Goal: Answer question/provide support: Share knowledge or assist other users

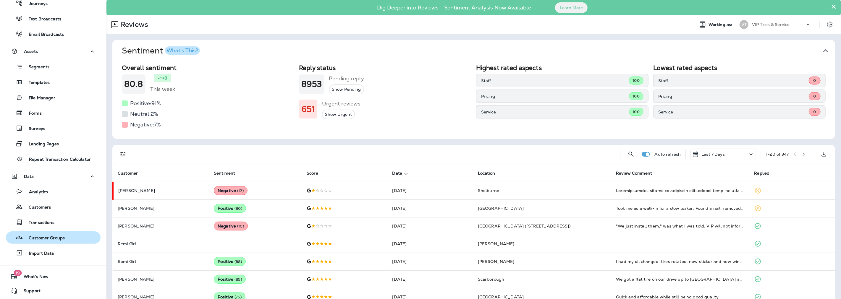
scroll to position [122, 0]
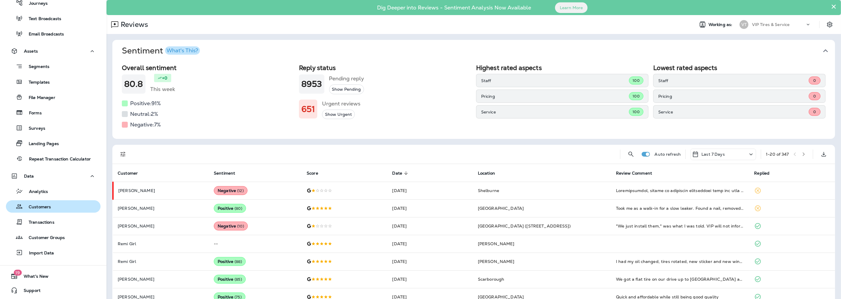
click at [43, 211] on button "Customers" at bounding box center [53, 206] width 95 height 12
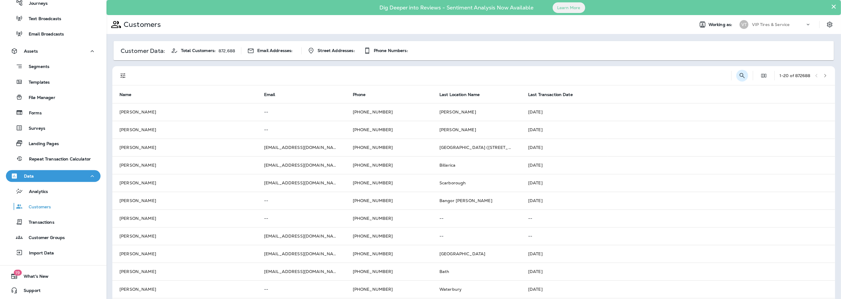
click at [739, 76] on icon "Search Customers" at bounding box center [741, 75] width 5 height 5
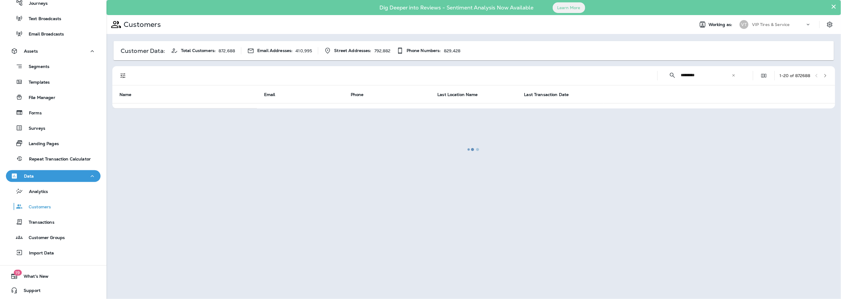
type input "*********"
click at [120, 78] on div at bounding box center [473, 150] width 733 height 298
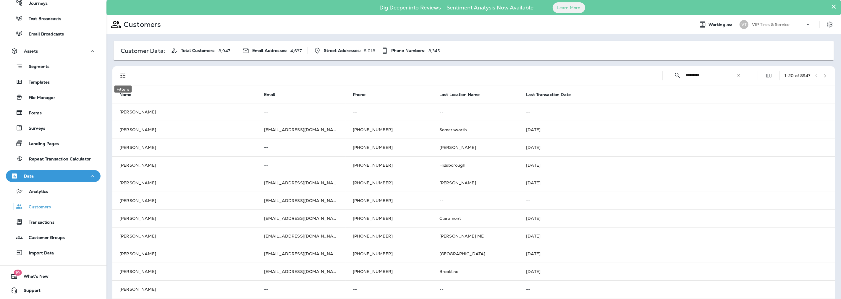
click at [122, 77] on icon "Filters" at bounding box center [122, 75] width 7 height 7
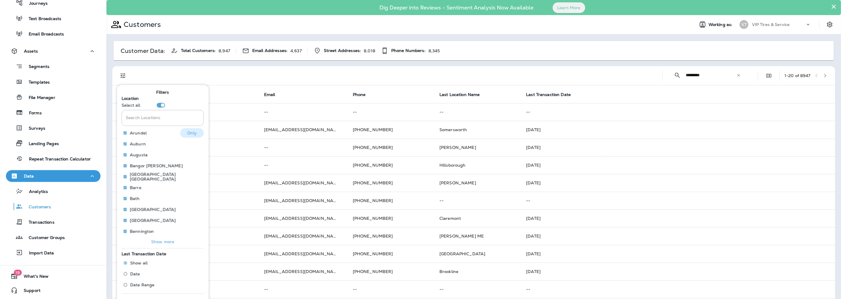
click at [187, 134] on p "Only" at bounding box center [192, 132] width 10 height 5
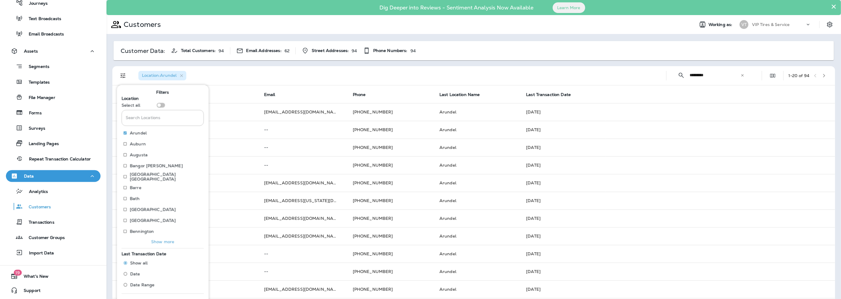
click at [391, 76] on div "Location : [GEOGRAPHIC_DATA]" at bounding box center [398, 75] width 528 height 19
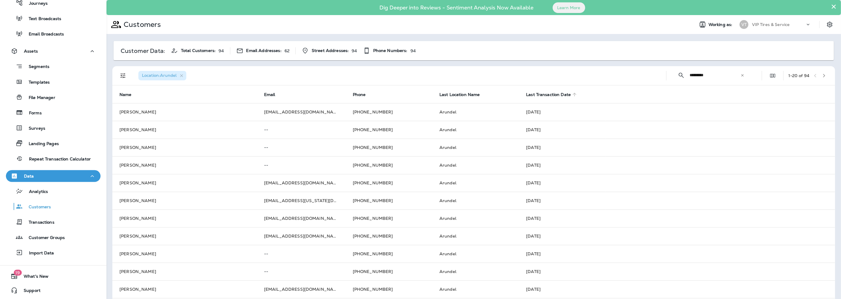
click at [545, 95] on span "Last Transaction Date" at bounding box center [548, 94] width 45 height 5
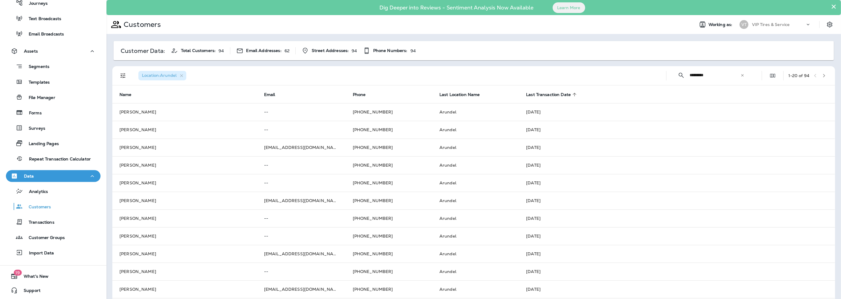
click at [545, 95] on span "Last Transaction Date" at bounding box center [548, 94] width 45 height 5
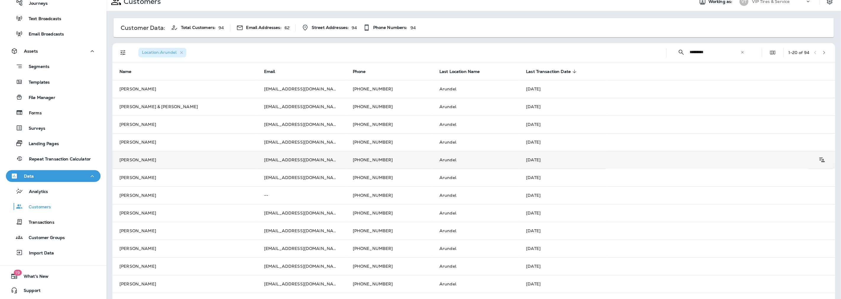
scroll to position [33, 0]
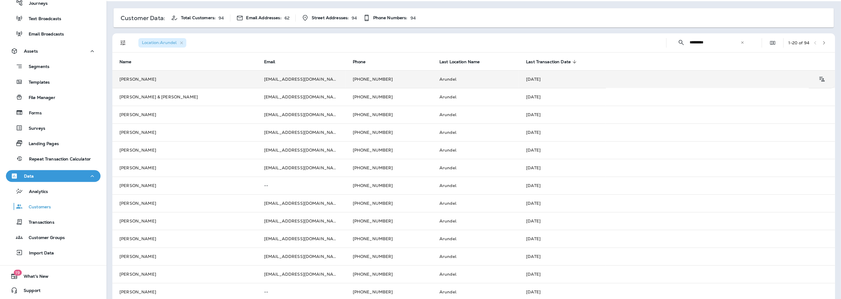
click at [274, 78] on td "[EMAIL_ADDRESS][DOMAIN_NAME]" at bounding box center [301, 79] width 89 height 18
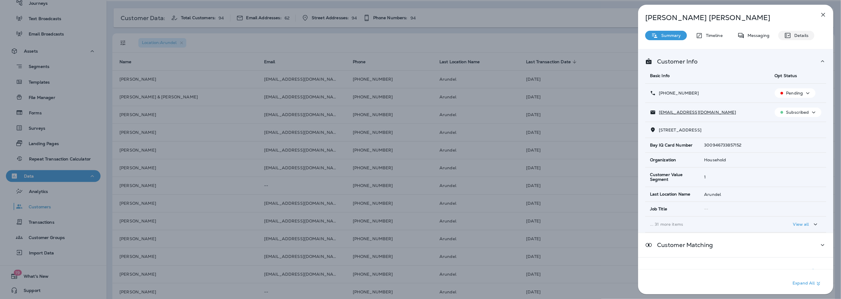
click at [792, 33] on p "Details" at bounding box center [799, 35] width 17 height 5
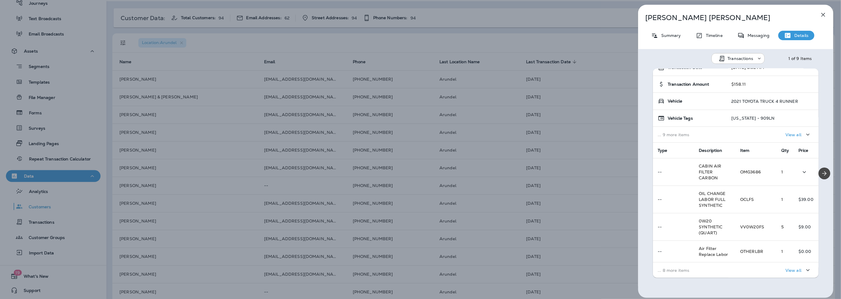
scroll to position [73, 0]
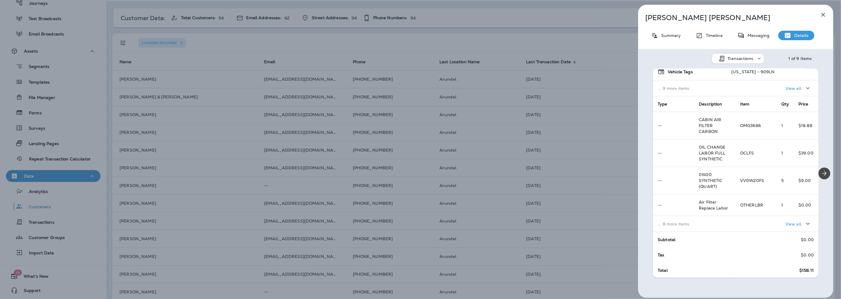
click at [182, 103] on div "[PERSON_NAME] Summary Timeline Messaging Details Transactions 1 of 9 Items Loca…" at bounding box center [420, 149] width 841 height 299
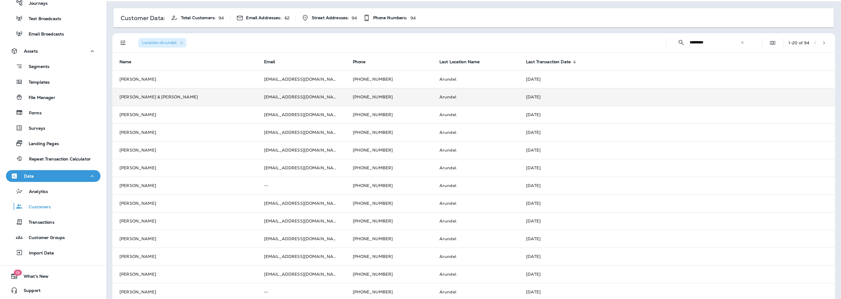
click at [140, 98] on td "[PERSON_NAME] & [PERSON_NAME]" at bounding box center [184, 97] width 145 height 18
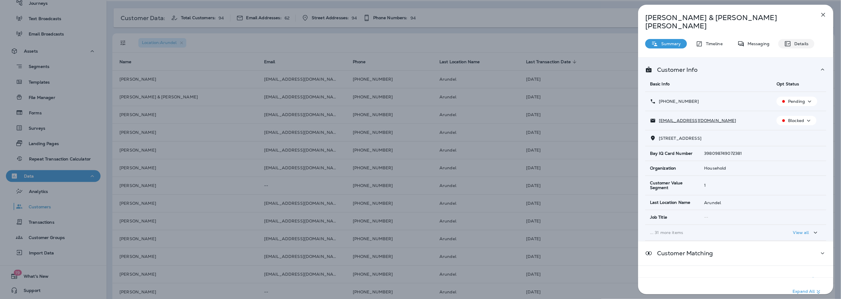
click at [797, 41] on p "Details" at bounding box center [799, 43] width 17 height 5
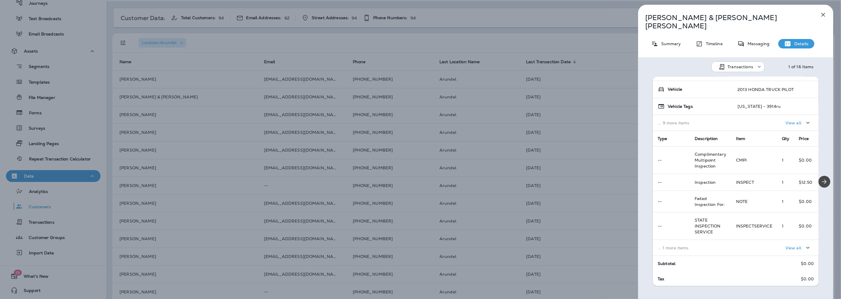
scroll to position [63, 0]
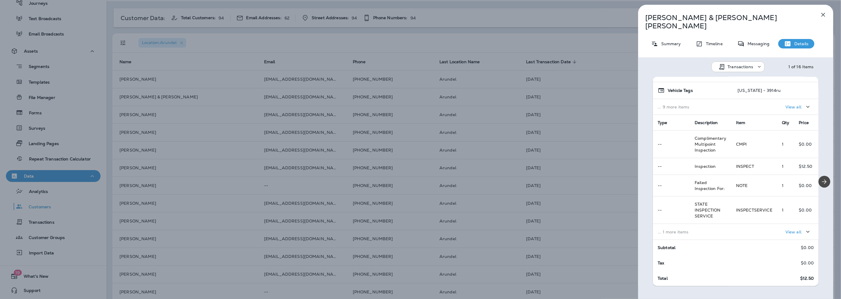
click at [748, 226] on div "View all" at bounding box center [775, 231] width 78 height 11
click at [157, 96] on div "[PERSON_NAME] & [PERSON_NAME] Summary Timeline Messaging Details Transactions 1…" at bounding box center [420, 149] width 841 height 299
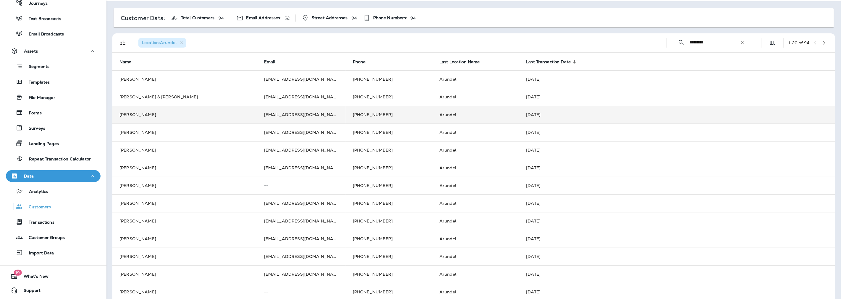
click at [136, 116] on td "[PERSON_NAME]" at bounding box center [184, 115] width 145 height 18
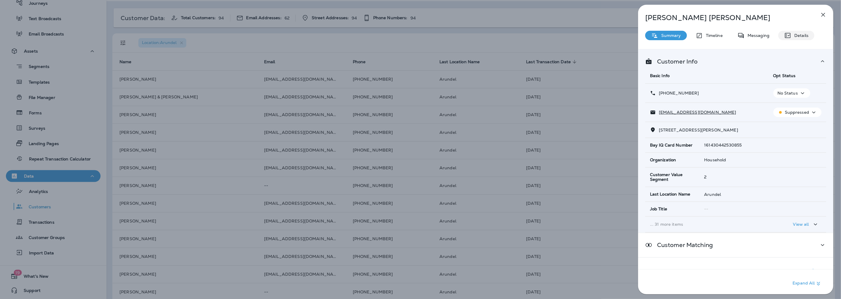
click at [797, 38] on p "Details" at bounding box center [799, 35] width 17 height 5
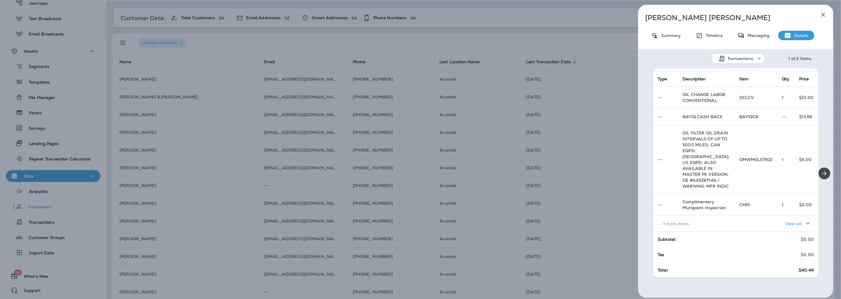
scroll to position [131, 0]
click at [686, 222] on p "... 3 more items" at bounding box center [694, 223] width 72 height 5
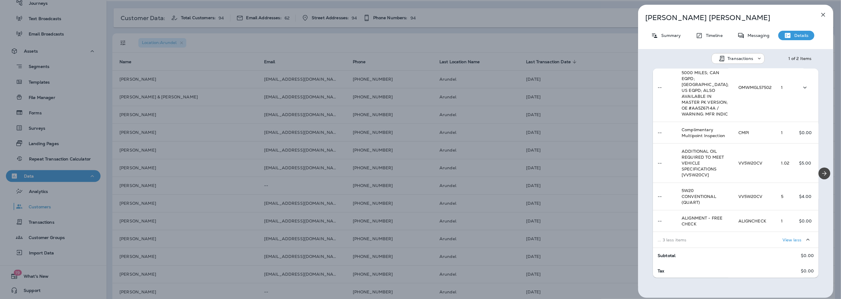
scroll to position [221, 0]
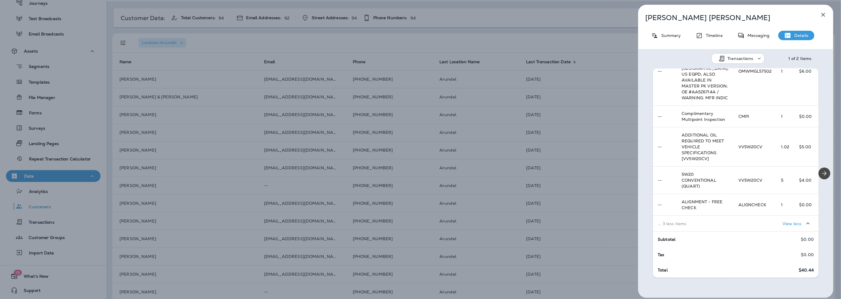
click at [114, 161] on div "[PERSON_NAME] Summary Timeline Messaging Details Transactions 1 of 2 Items Loca…" at bounding box center [420, 149] width 841 height 299
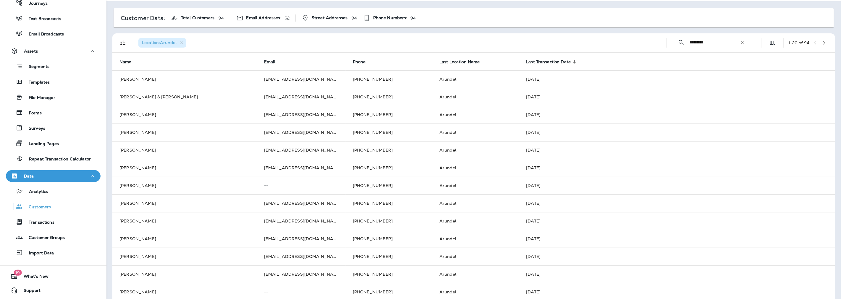
click at [740, 43] on icon at bounding box center [742, 43] width 4 height 4
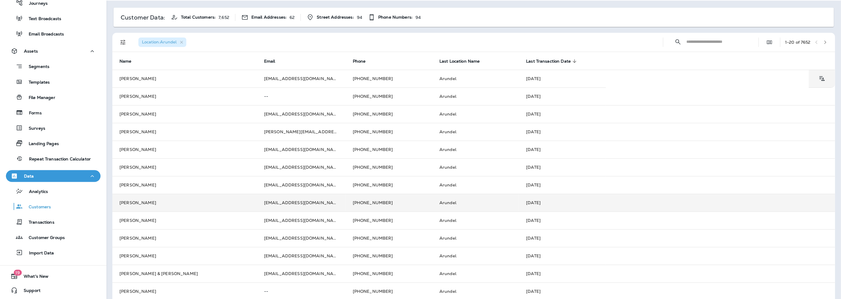
scroll to position [1, 0]
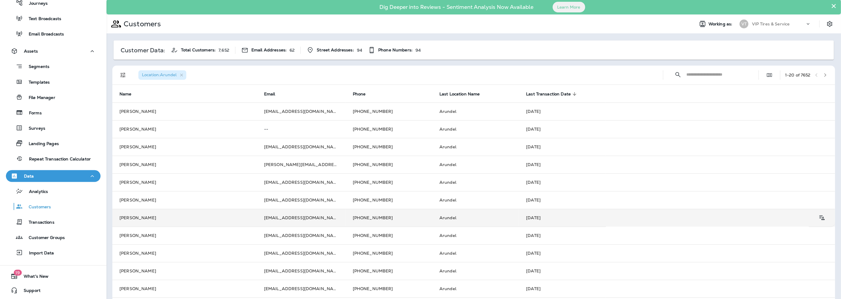
click at [144, 221] on td "[PERSON_NAME]" at bounding box center [184, 218] width 145 height 18
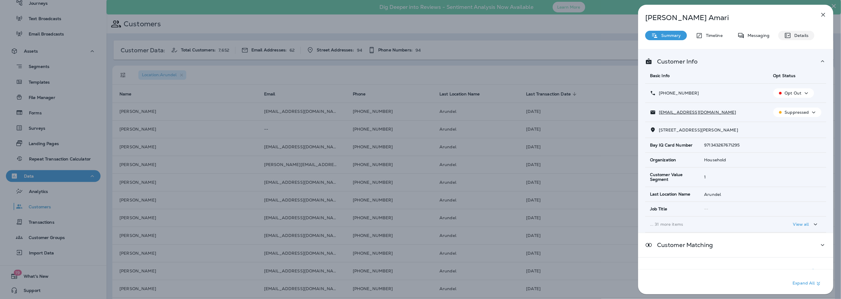
click at [794, 36] on p "Details" at bounding box center [799, 35] width 17 height 5
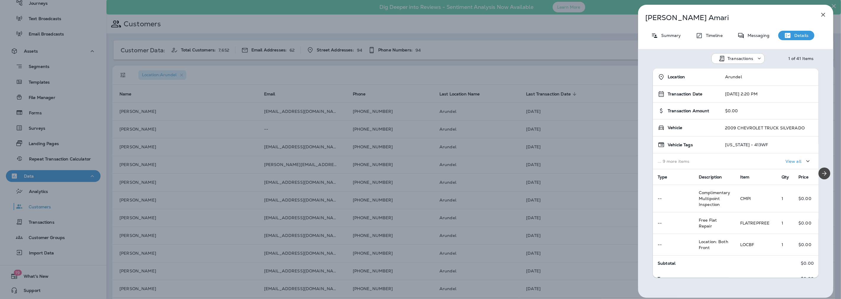
scroll to position [24, 0]
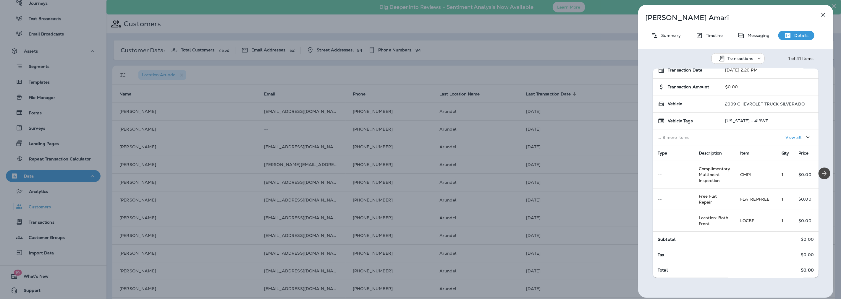
click at [491, 58] on div "[PERSON_NAME] Summary Timeline Messaging Details Transactions 1 of 41 Items Loc…" at bounding box center [420, 149] width 841 height 299
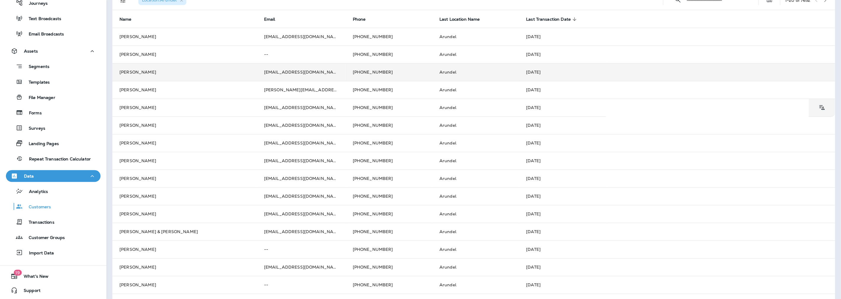
scroll to position [66, 0]
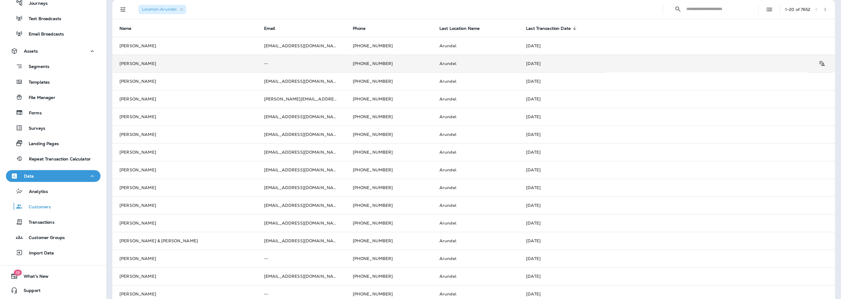
click at [133, 64] on td "[PERSON_NAME]" at bounding box center [184, 64] width 145 height 18
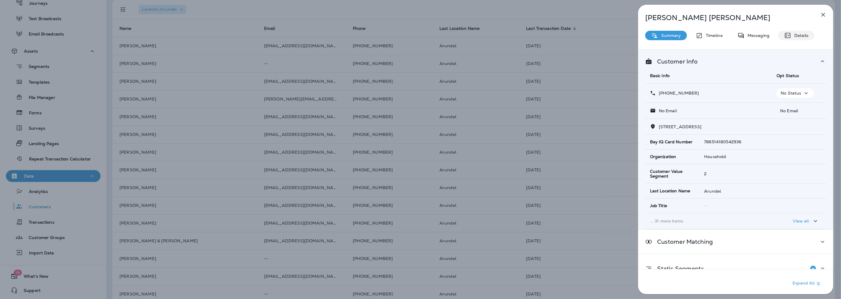
click at [802, 32] on div "Details" at bounding box center [796, 35] width 36 height 9
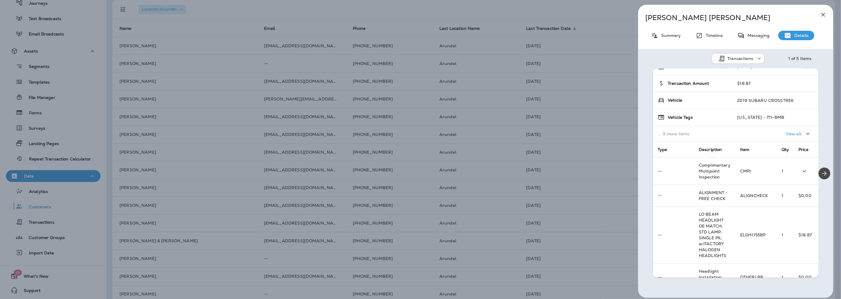
scroll to position [87, 0]
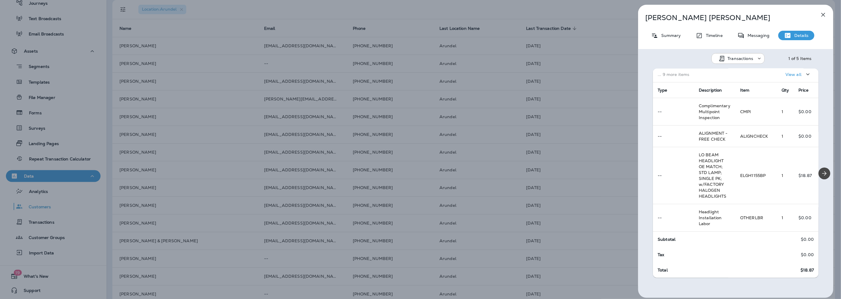
click at [188, 79] on div "[PERSON_NAME] Summary Timeline Messaging Details Transactions 1 of 5 Items Loca…" at bounding box center [420, 149] width 841 height 299
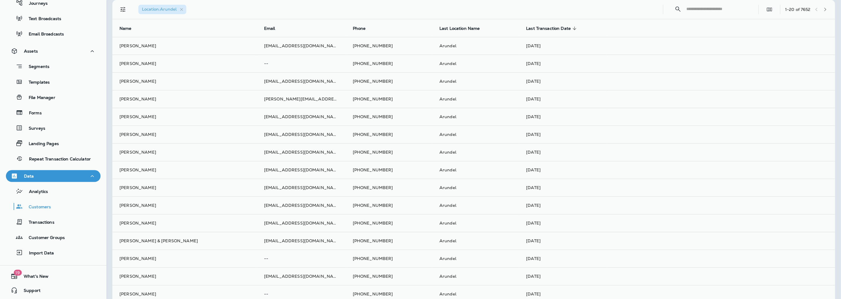
click at [139, 82] on div at bounding box center [450, 149] width 841 height 299
click at [131, 83] on td "[PERSON_NAME]" at bounding box center [184, 81] width 145 height 18
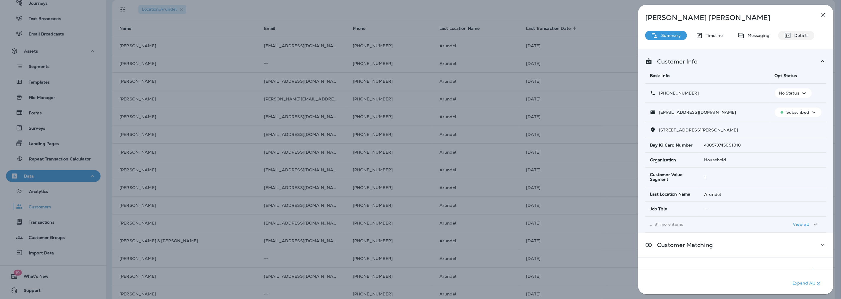
click at [799, 32] on div "Details" at bounding box center [796, 35] width 36 height 9
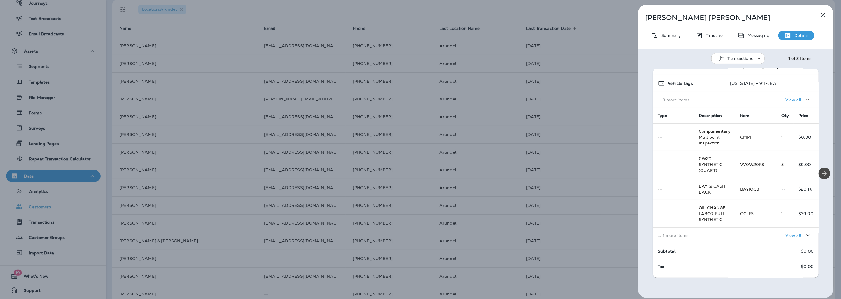
scroll to position [73, 0]
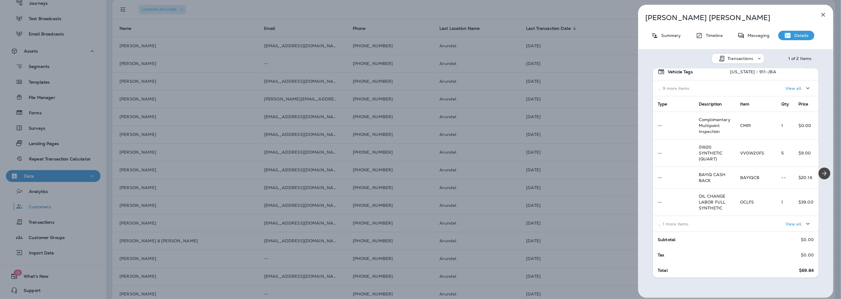
click at [481, 141] on div "[PERSON_NAME] Summary Timeline Messaging Details Transactions 1 of 2 Items Loca…" at bounding box center [420, 149] width 841 height 299
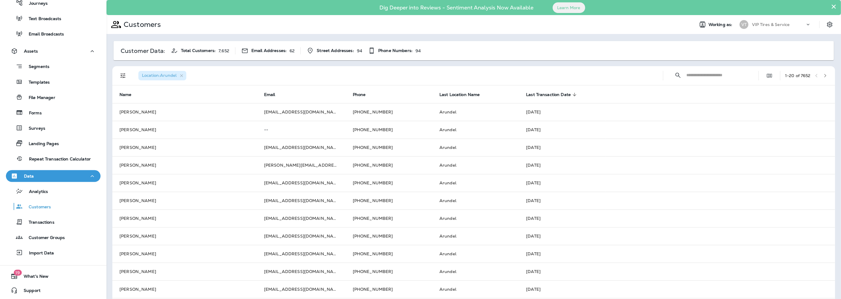
click at [823, 76] on icon "button" at bounding box center [825, 76] width 4 height 4
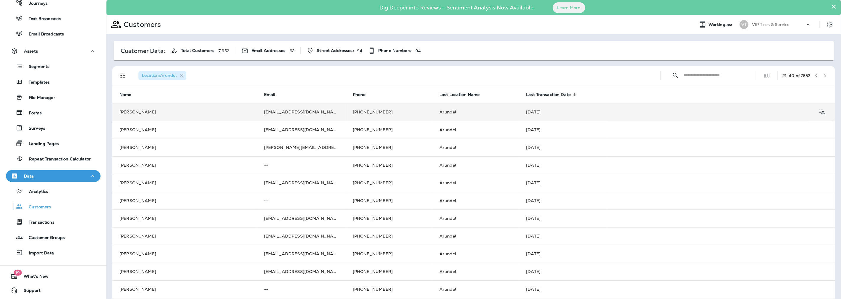
click at [258, 111] on td "[EMAIL_ADDRESS][DOMAIN_NAME]" at bounding box center [301, 112] width 89 height 18
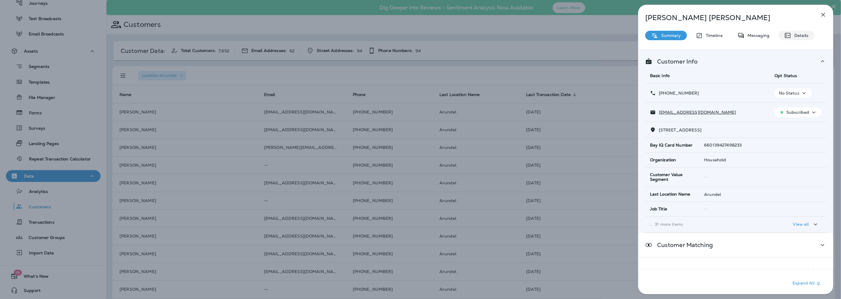
click at [797, 37] on p "Details" at bounding box center [799, 35] width 17 height 5
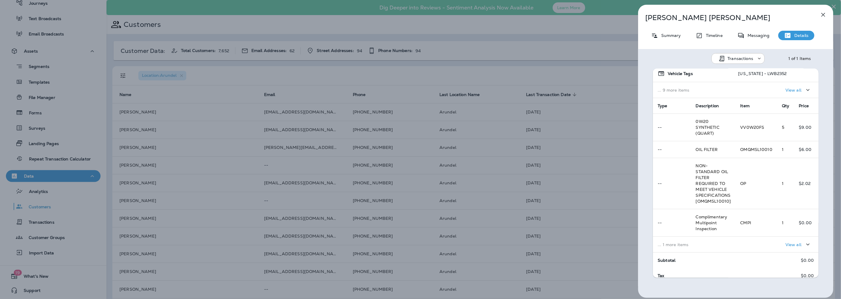
scroll to position [92, 0]
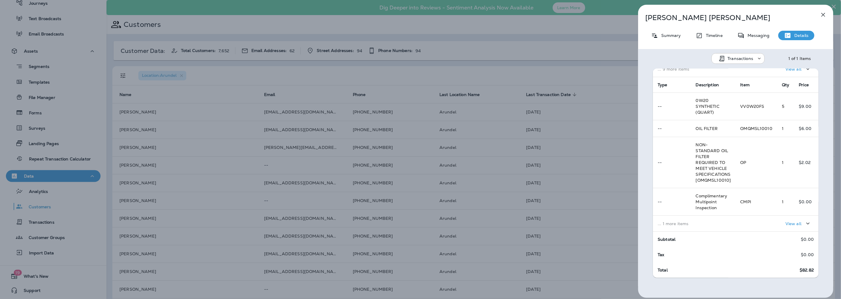
click at [769, 224] on div "View all" at bounding box center [777, 223] width 74 height 11
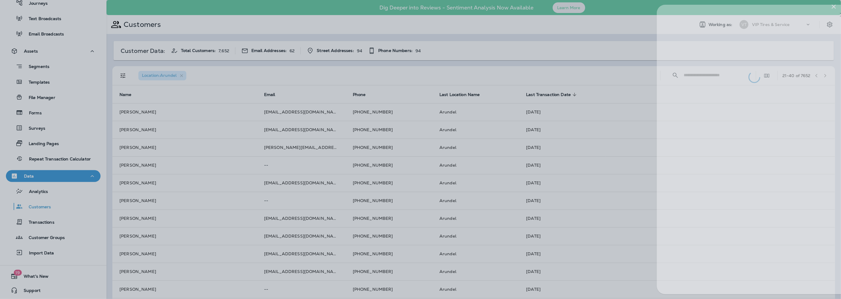
click at [215, 140] on div at bounding box center [439, 149] width 841 height 299
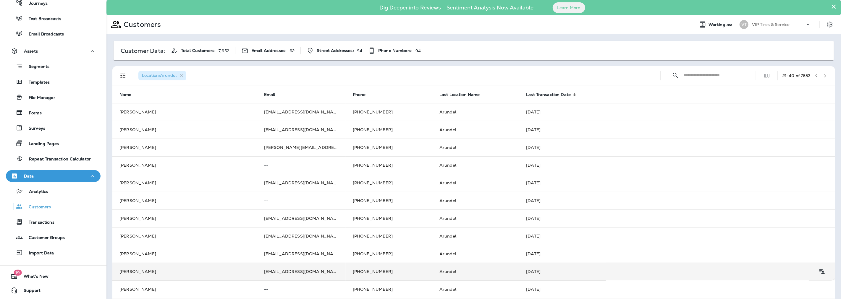
click at [152, 274] on td "[PERSON_NAME]" at bounding box center [184, 272] width 145 height 18
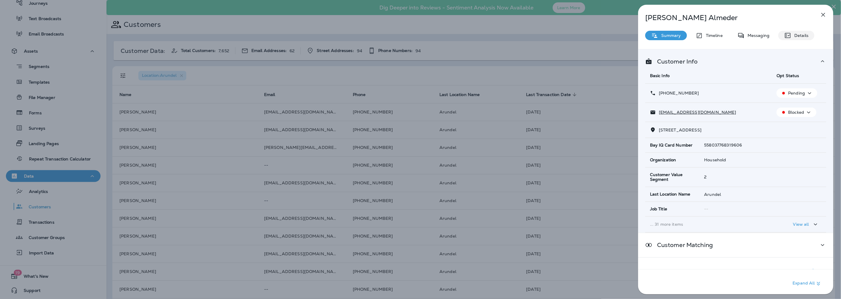
click at [801, 36] on p "Details" at bounding box center [799, 35] width 17 height 5
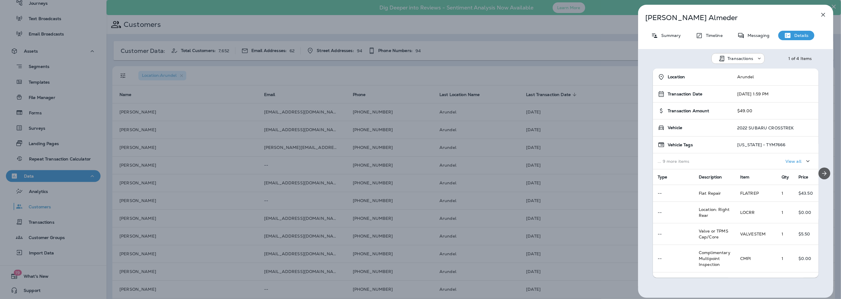
click at [823, 169] on button "Next" at bounding box center [824, 174] width 12 height 12
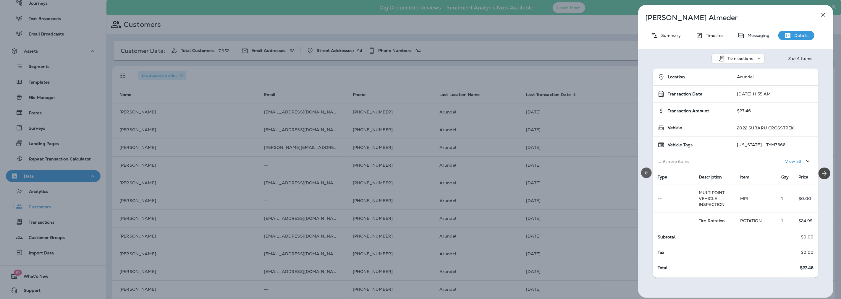
click at [649, 174] on icon "Previous" at bounding box center [646, 173] width 6 height 6
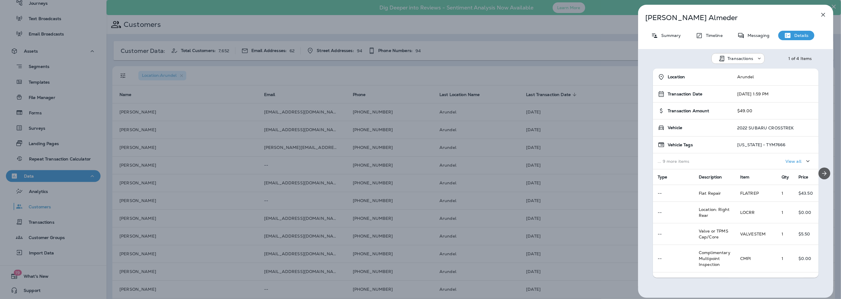
click at [825, 172] on button "Next" at bounding box center [824, 174] width 12 height 12
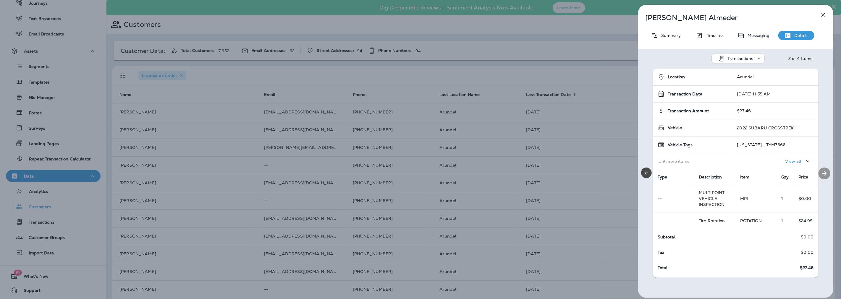
click at [825, 172] on button "Next" at bounding box center [824, 174] width 12 height 12
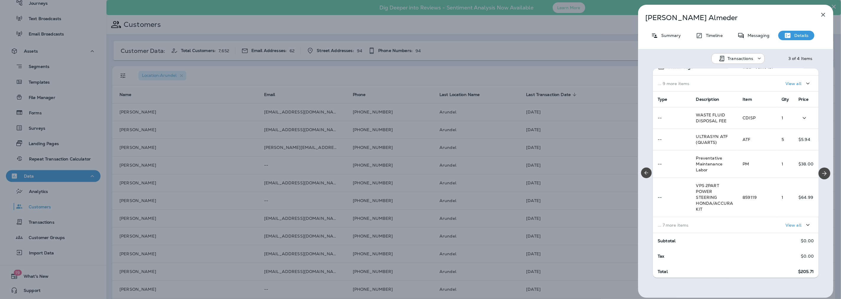
scroll to position [79, 0]
click at [821, 171] on icon "Next" at bounding box center [824, 173] width 7 height 7
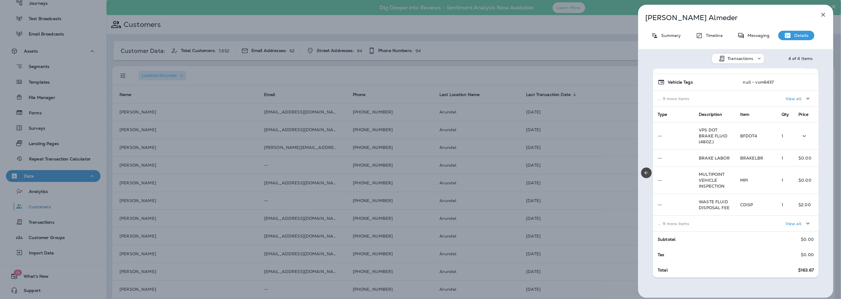
scroll to position [73, 0]
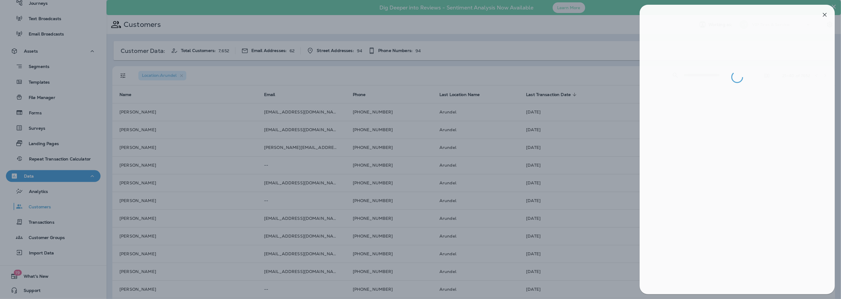
click at [361, 77] on div at bounding box center [421, 149] width 841 height 299
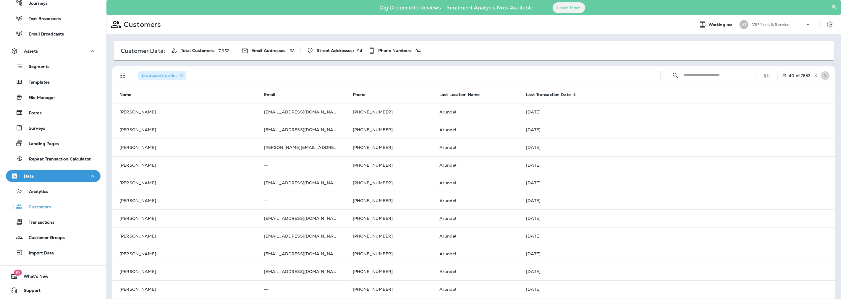
click at [823, 76] on icon "button" at bounding box center [825, 76] width 4 height 4
click at [823, 74] on icon "button" at bounding box center [825, 76] width 4 height 4
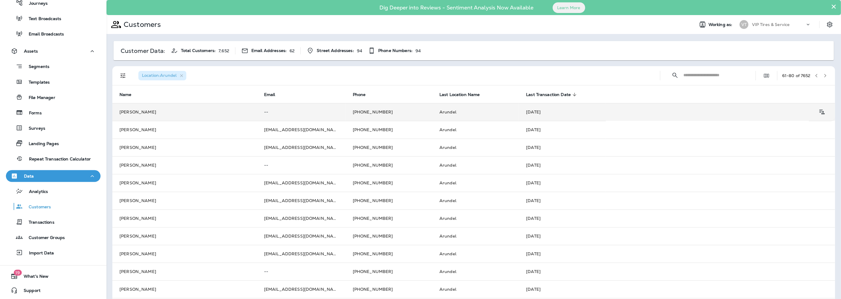
click at [167, 114] on td "[PERSON_NAME]" at bounding box center [184, 112] width 145 height 18
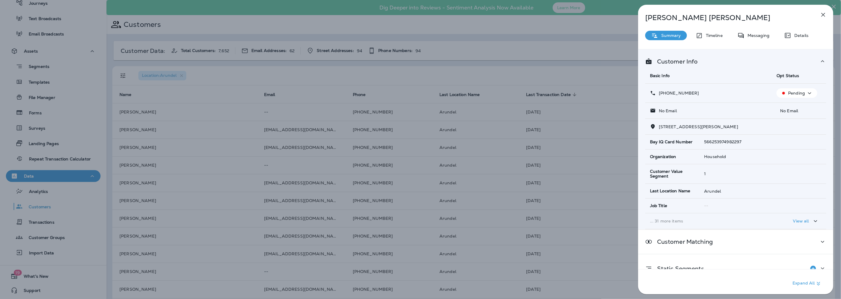
click at [802, 24] on div "[PERSON_NAME] Summary Timeline Messaging Details Customer Info Basic Info Opt S…" at bounding box center [735, 151] width 195 height 293
click at [799, 34] on p "Details" at bounding box center [799, 35] width 17 height 5
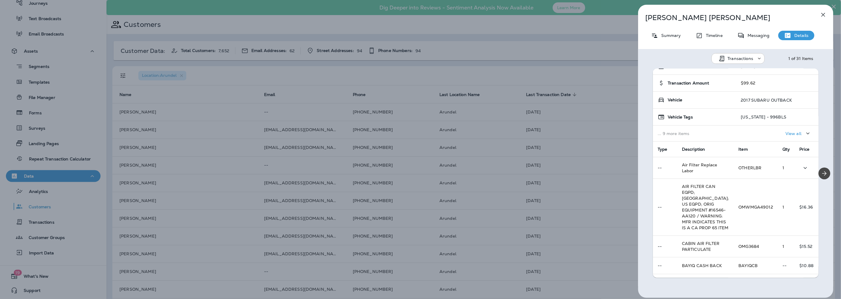
scroll to position [120, 0]
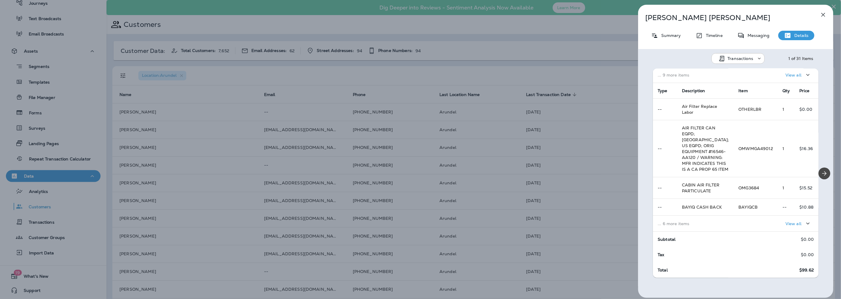
click at [285, 78] on div "[PERSON_NAME] Summary Timeline Messaging Details Transactions 1 of 31 Items Loc…" at bounding box center [420, 149] width 841 height 299
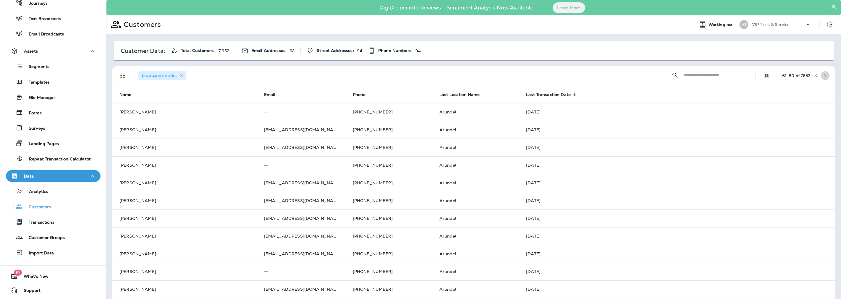
click at [823, 75] on icon "button" at bounding box center [825, 76] width 4 height 4
click at [823, 77] on button "button" at bounding box center [825, 75] width 9 height 9
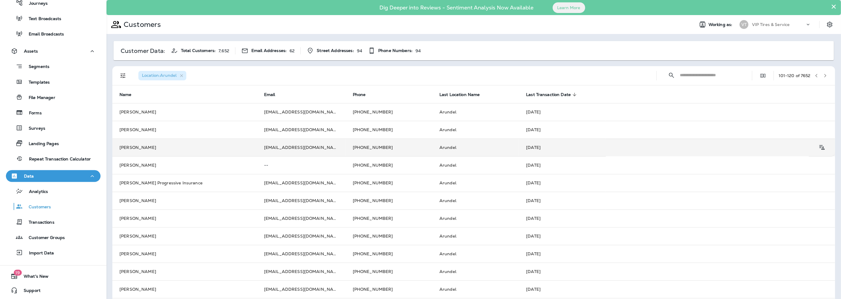
click at [251, 143] on td "[PERSON_NAME]" at bounding box center [184, 148] width 145 height 18
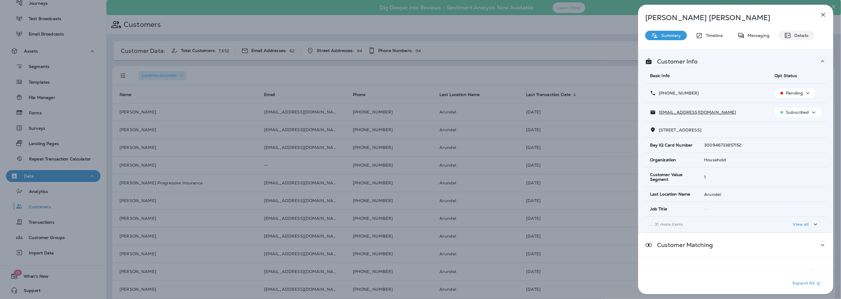
click at [793, 34] on p "Details" at bounding box center [799, 35] width 17 height 5
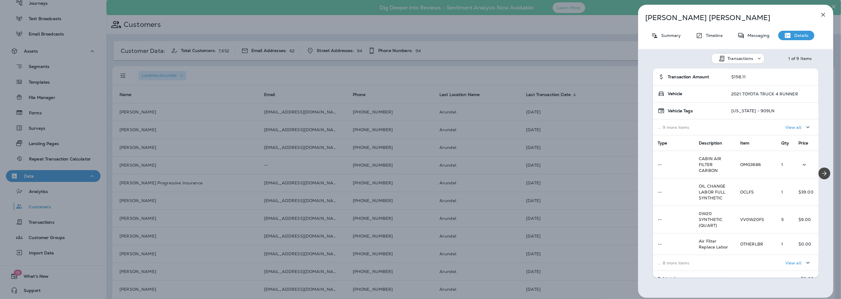
scroll to position [73, 0]
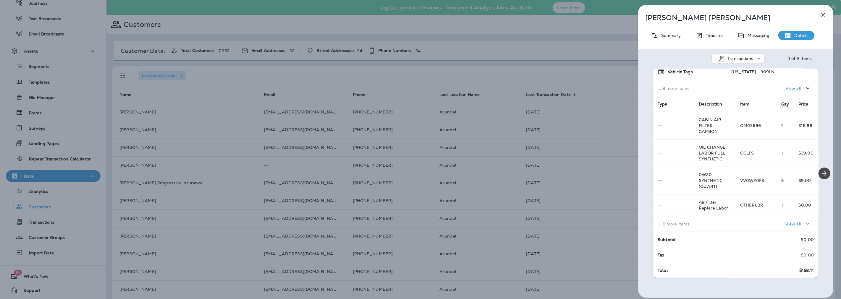
click at [735, 225] on td "View all" at bounding box center [776, 224] width 83 height 16
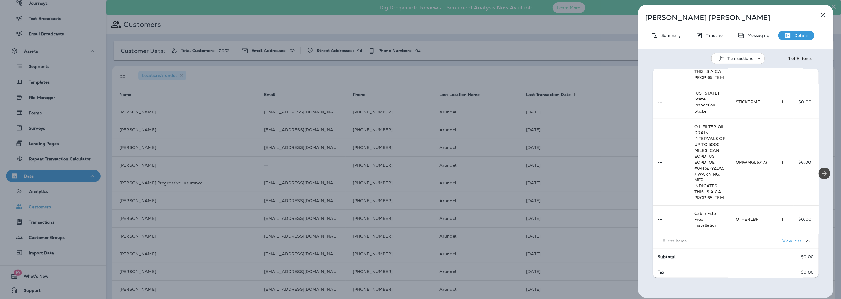
scroll to position [371, 0]
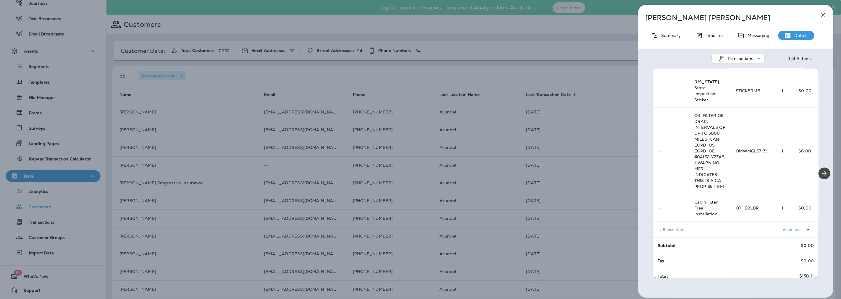
click at [184, 205] on div "[PERSON_NAME] Summary Timeline Messaging Details Transactions 1 of 9 Items Loca…" at bounding box center [420, 149] width 841 height 299
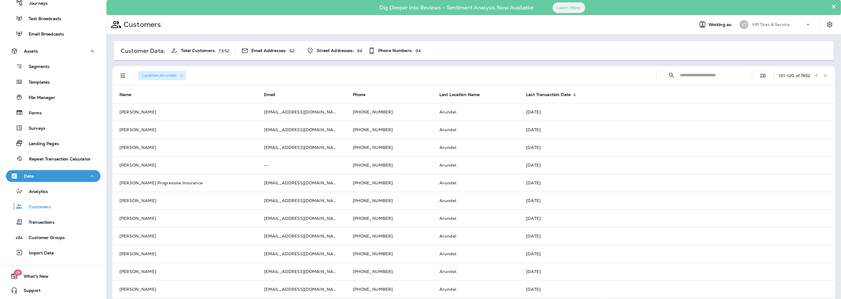
click at [823, 75] on icon "button" at bounding box center [825, 76] width 4 height 4
click at [823, 75] on button "button" at bounding box center [825, 75] width 9 height 9
click at [688, 75] on input "text" at bounding box center [711, 75] width 62 height 16
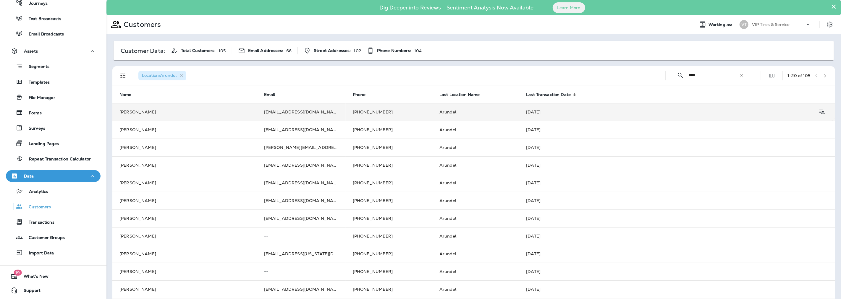
click at [129, 110] on td "[PERSON_NAME]" at bounding box center [184, 112] width 145 height 18
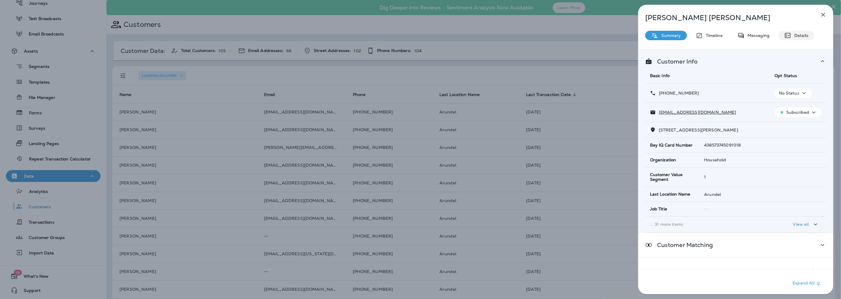
click at [796, 39] on div "Details" at bounding box center [796, 35] width 36 height 9
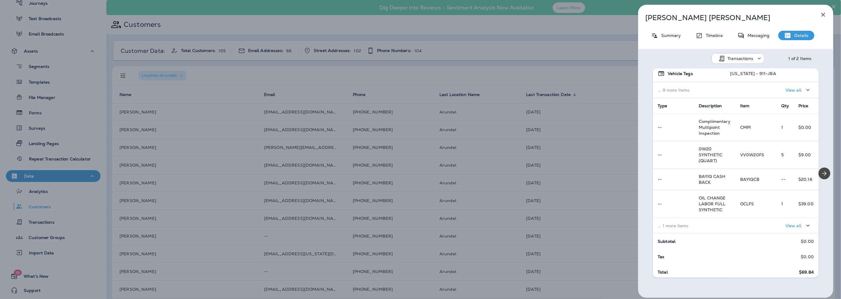
scroll to position [73, 0]
click at [167, 181] on div "[PERSON_NAME] Summary Timeline Messaging Details Transactions 1 of 2 Items Loca…" at bounding box center [420, 149] width 841 height 299
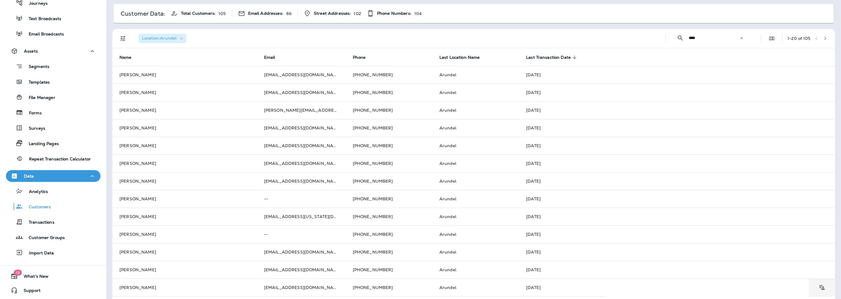
scroll to position [33, 0]
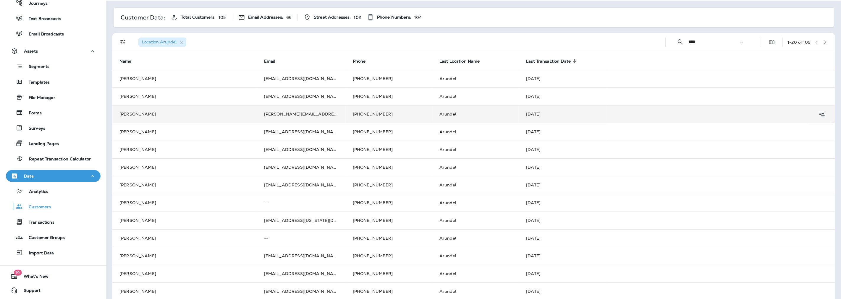
click at [150, 111] on td "[PERSON_NAME]" at bounding box center [184, 114] width 145 height 18
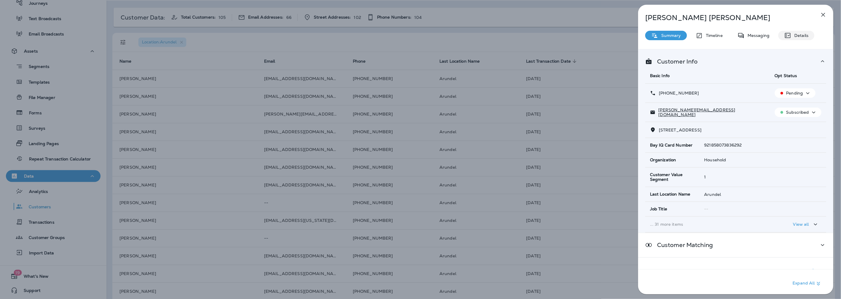
click at [799, 39] on div "Details" at bounding box center [796, 35] width 36 height 9
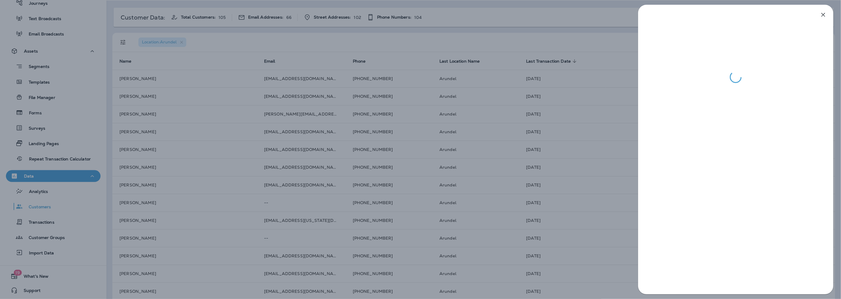
click at [415, 41] on div at bounding box center [420, 149] width 841 height 299
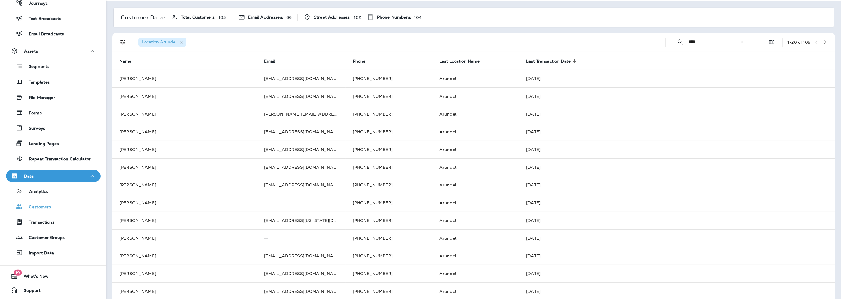
click at [705, 44] on input "****" at bounding box center [714, 42] width 51 height 16
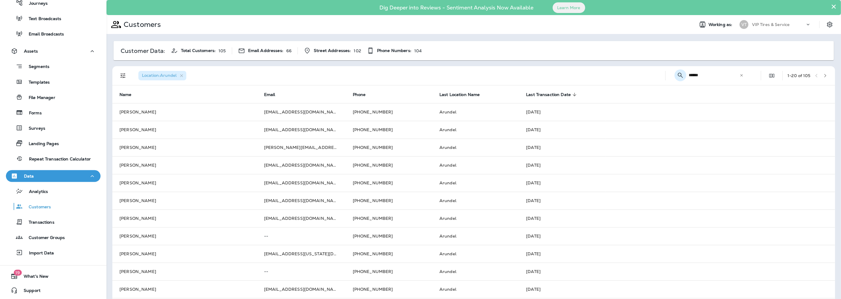
drag, startPoint x: 696, startPoint y: 72, endPoint x: 674, endPoint y: 76, distance: 22.5
click at [674, 76] on div "​ ****** ​ ​" at bounding box center [710, 75] width 80 height 16
type input "*******"
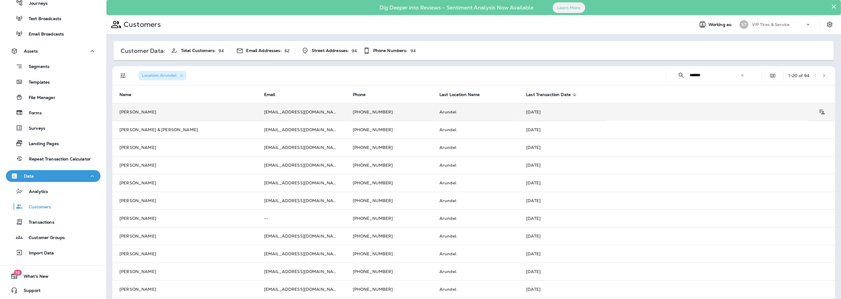
click at [223, 116] on td "[PERSON_NAME]" at bounding box center [184, 112] width 145 height 18
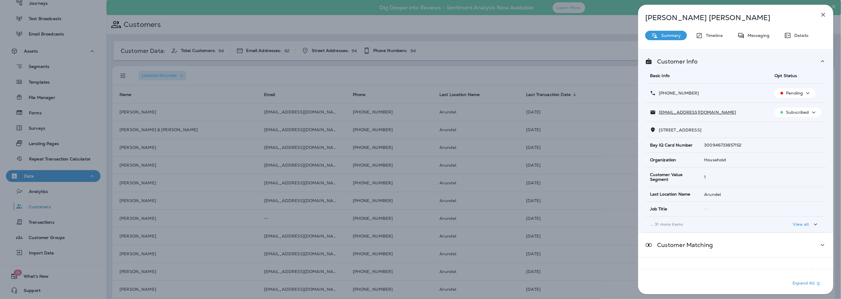
click at [799, 38] on div "Details" at bounding box center [796, 35] width 36 height 9
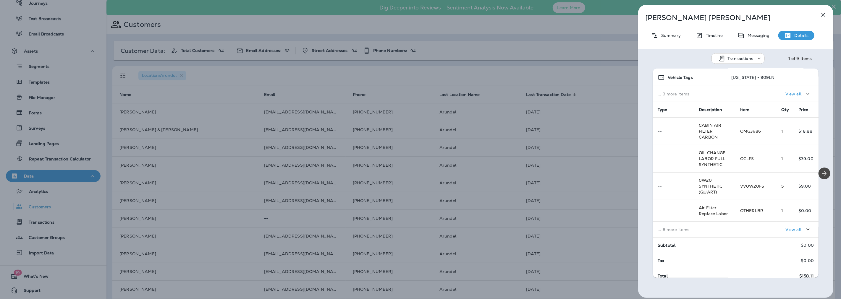
scroll to position [73, 0]
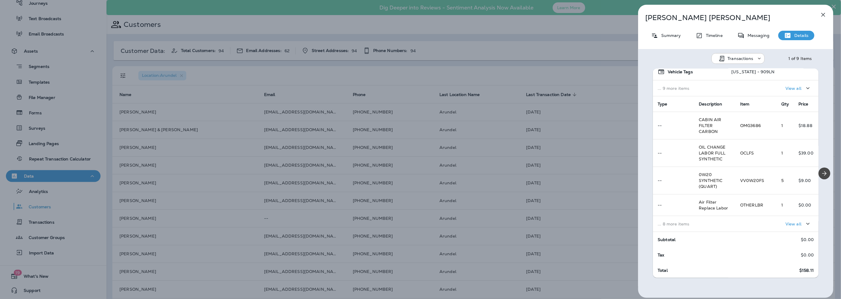
click at [711, 223] on p "... 8 more items" at bounding box center [694, 224] width 73 height 5
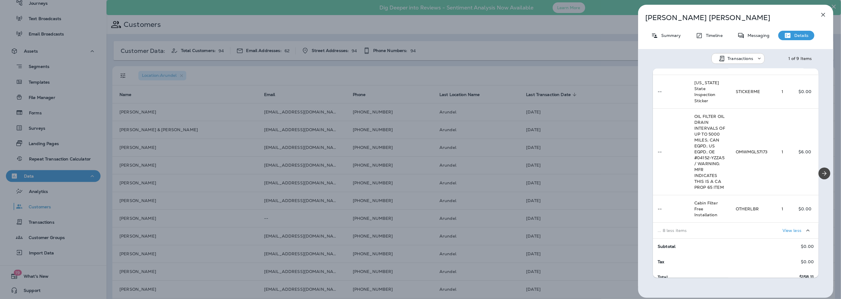
scroll to position [371, 0]
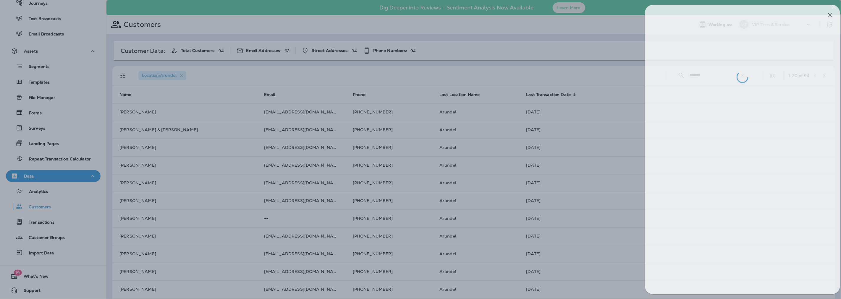
click at [194, 189] on div at bounding box center [427, 149] width 841 height 299
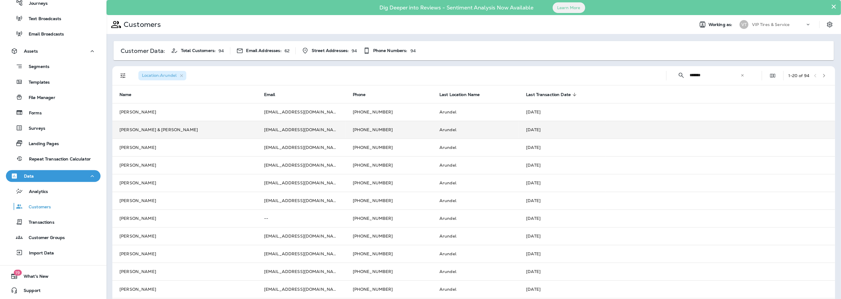
click at [148, 134] on td "[PERSON_NAME] & [PERSON_NAME]" at bounding box center [184, 130] width 145 height 18
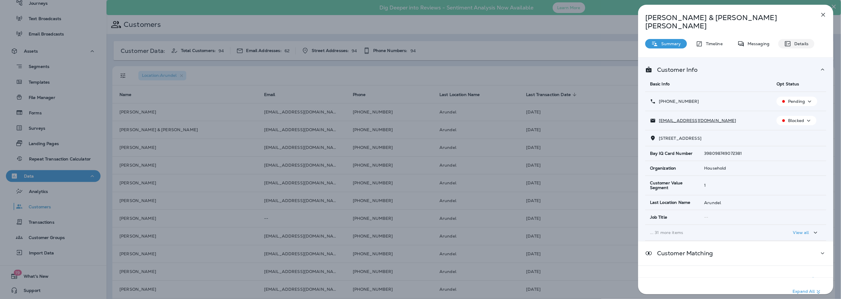
click at [790, 40] on icon at bounding box center [787, 43] width 7 height 7
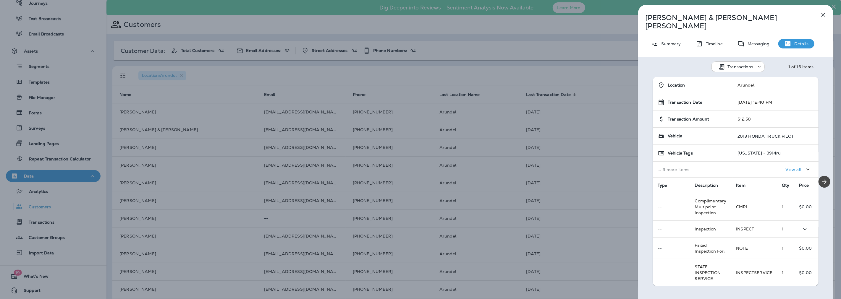
scroll to position [63, 0]
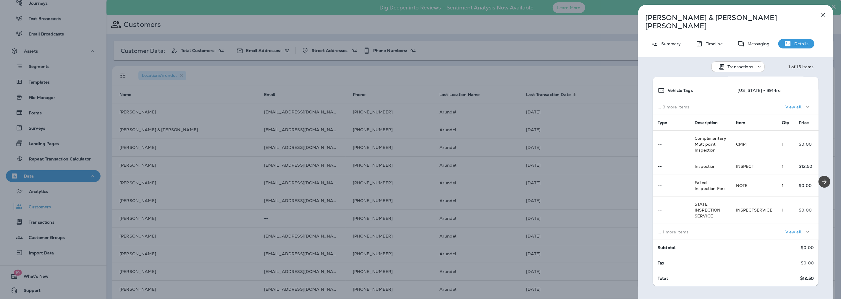
click at [722, 226] on td "... 1 more items" at bounding box center [692, 232] width 78 height 16
click at [327, 200] on div "[PERSON_NAME] & [PERSON_NAME] Summary Timeline Messaging Details Transactions 1…" at bounding box center [420, 149] width 841 height 299
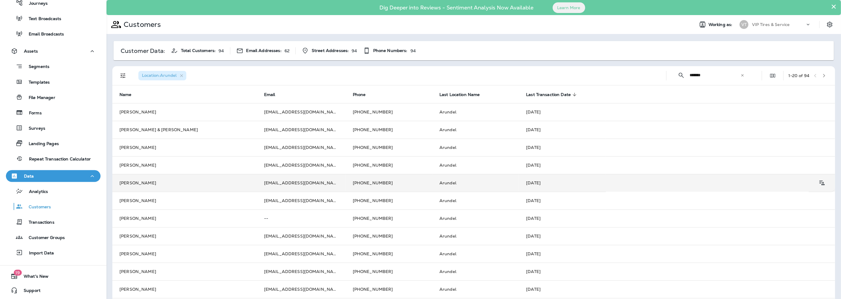
click at [292, 187] on td "[EMAIL_ADDRESS][DOMAIN_NAME]" at bounding box center [301, 183] width 89 height 18
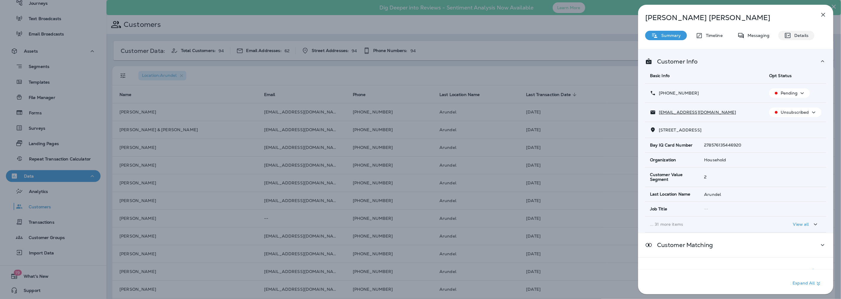
click at [791, 36] on p "Details" at bounding box center [799, 35] width 17 height 5
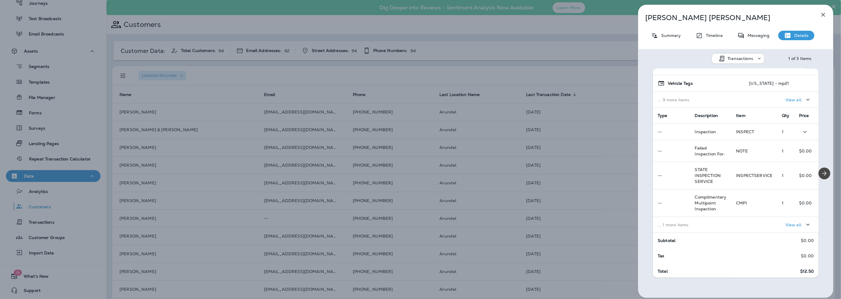
scroll to position [63, 0]
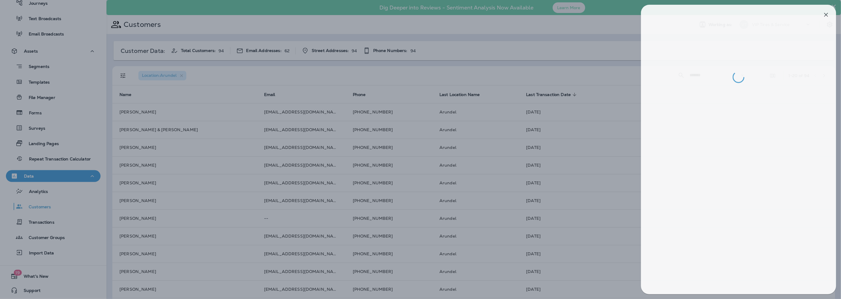
click at [202, 195] on div at bounding box center [423, 149] width 841 height 299
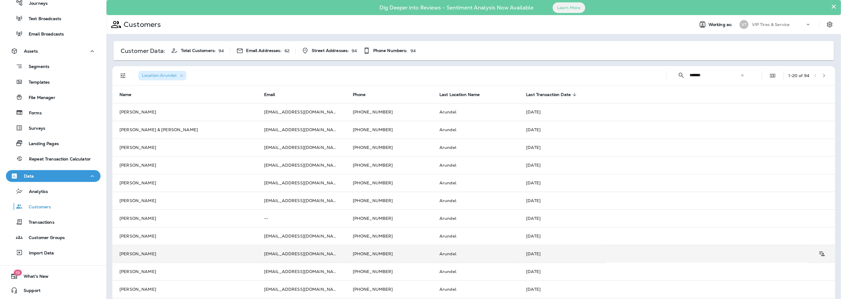
click at [161, 252] on td "[PERSON_NAME]" at bounding box center [184, 254] width 145 height 18
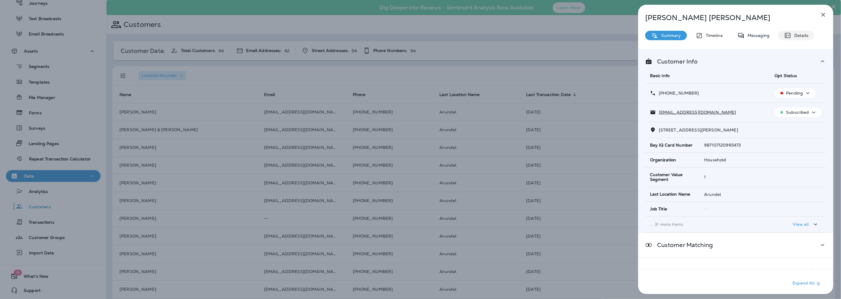
click at [813, 35] on div "Details" at bounding box center [796, 35] width 36 height 9
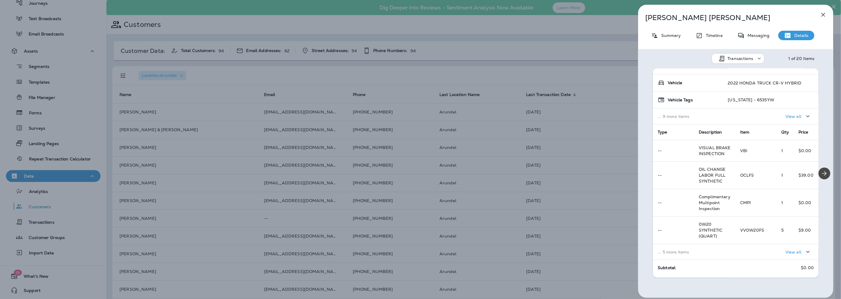
scroll to position [73, 0]
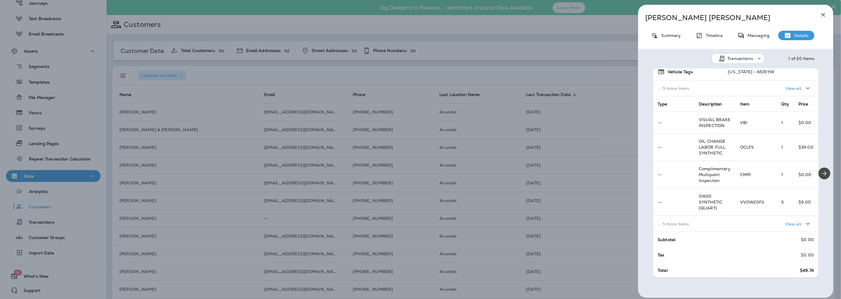
click at [821, 19] on button "button" at bounding box center [823, 15] width 12 height 12
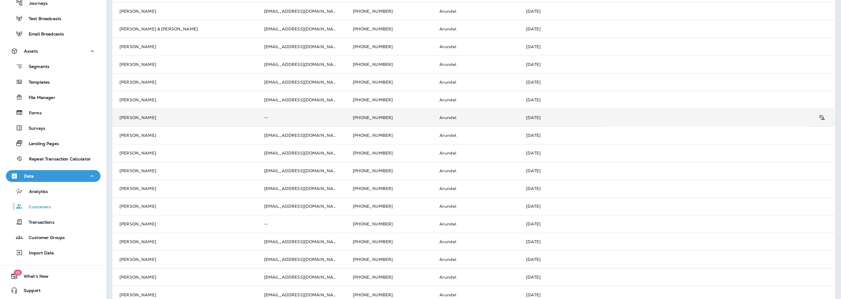
scroll to position [165, 0]
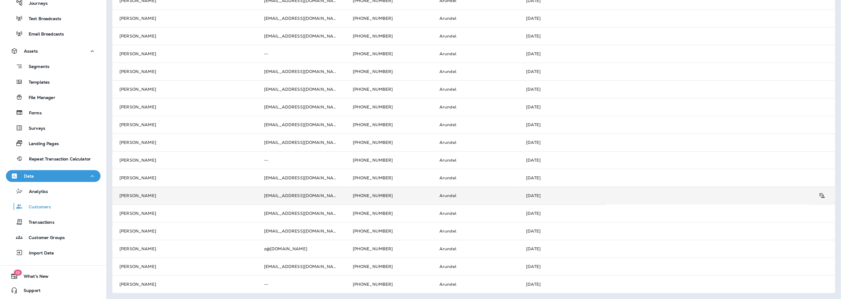
click at [165, 195] on td "[PERSON_NAME]" at bounding box center [184, 196] width 145 height 18
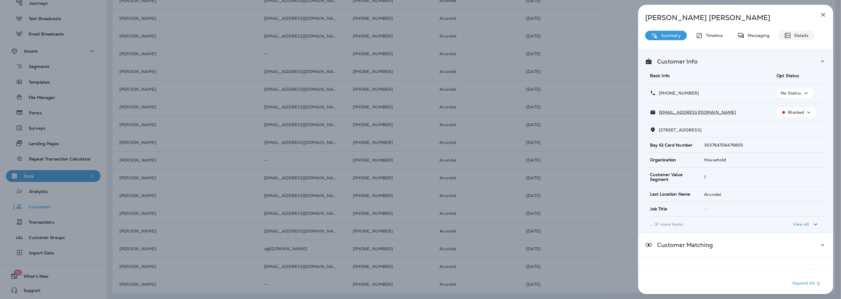
click at [796, 34] on p "Details" at bounding box center [799, 35] width 17 height 5
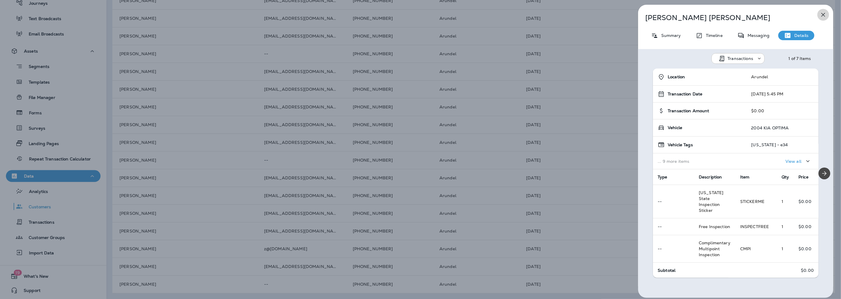
click at [824, 15] on icon "button" at bounding box center [823, 14] width 7 height 7
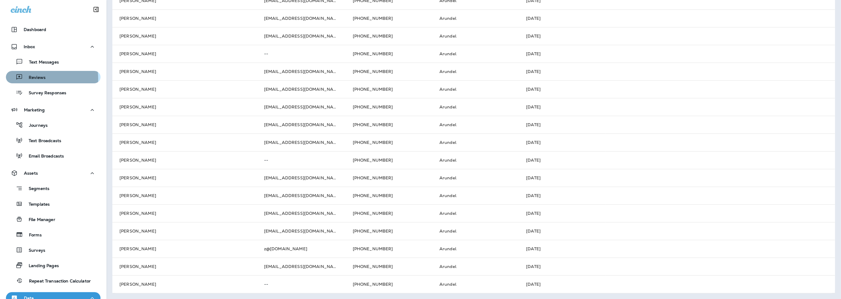
click at [37, 79] on p "Reviews" at bounding box center [34, 78] width 23 height 6
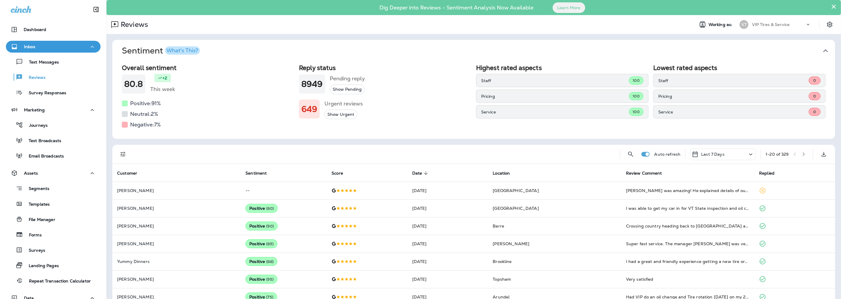
click at [121, 147] on div "Auto refresh Last 7 Days 1 - 20 of 329" at bounding box center [475, 154] width 716 height 19
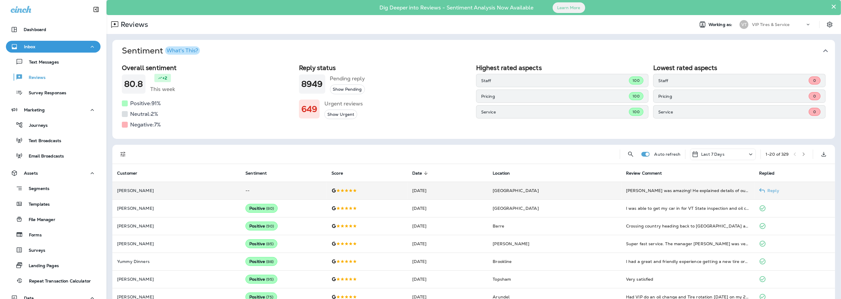
click at [331, 192] on icon at bounding box center [333, 190] width 5 height 5
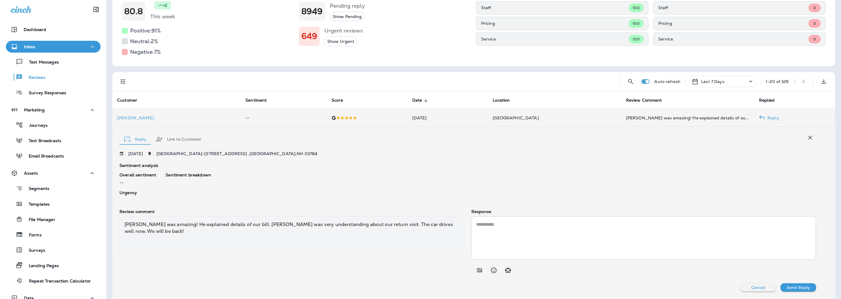
click at [480, 226] on textarea at bounding box center [643, 238] width 335 height 34
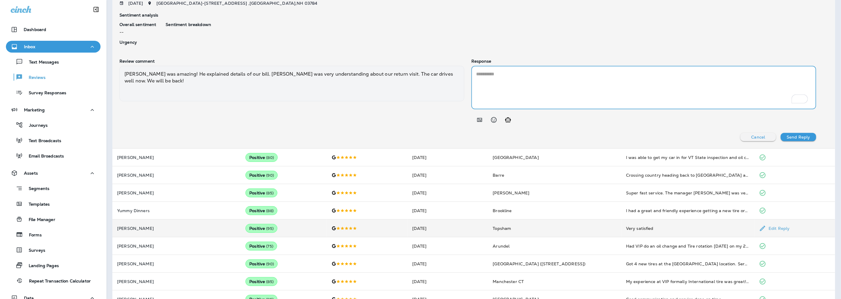
scroll to position [237, 0]
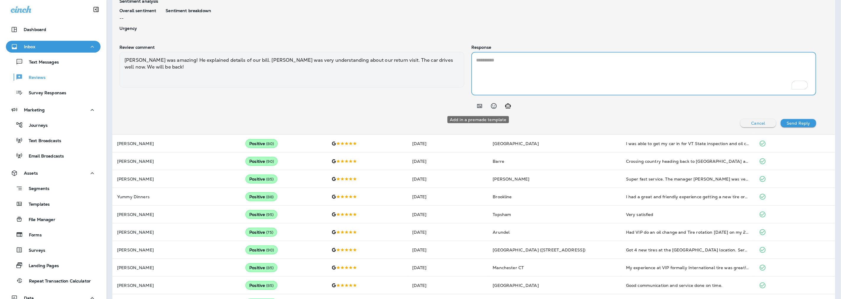
click at [478, 108] on icon "Add in a premade template" at bounding box center [479, 106] width 5 height 4
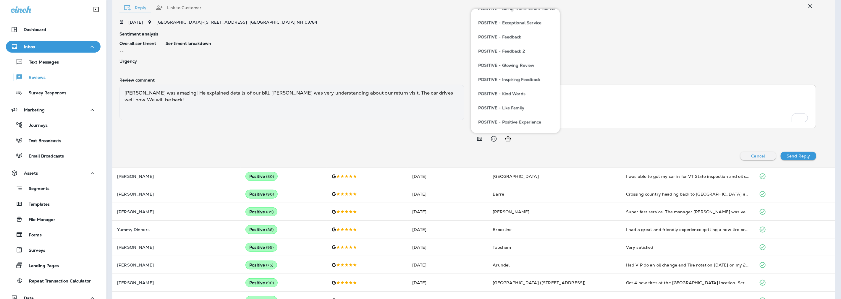
scroll to position [296, 0]
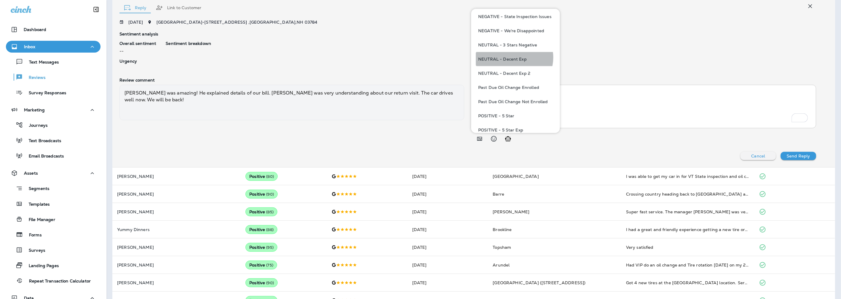
click at [512, 57] on button "NEUTRAL - Decent Exp" at bounding box center [515, 59] width 79 height 14
type textarea "**********"
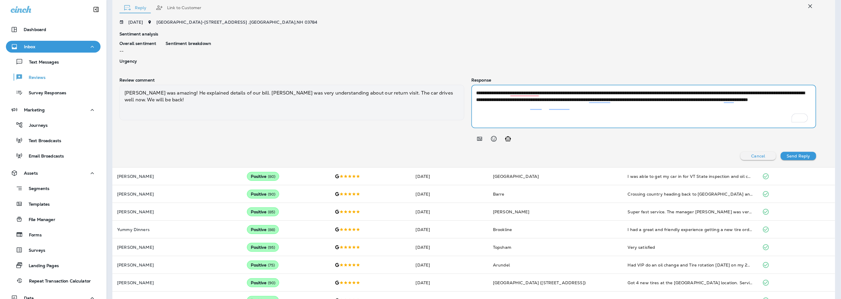
click at [623, 113] on textarea "**********" at bounding box center [642, 107] width 333 height 34
drag, startPoint x: 576, startPoint y: 105, endPoint x: 472, endPoint y: 81, distance: 105.9
click at [472, 81] on div "**********" at bounding box center [643, 111] width 345 height 67
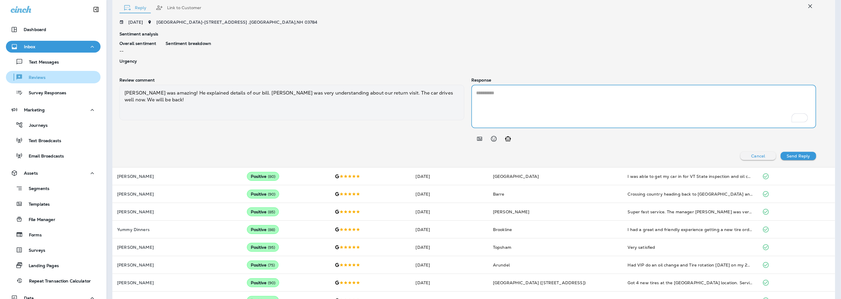
click at [27, 81] on div "Reviews" at bounding box center [26, 77] width 37 height 9
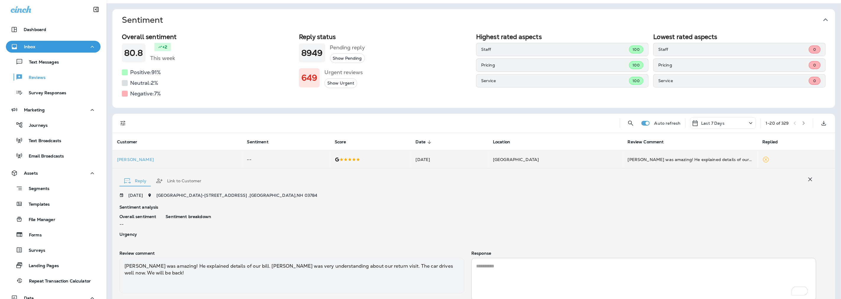
scroll to position [0, 0]
